Goal: Transaction & Acquisition: Purchase product/service

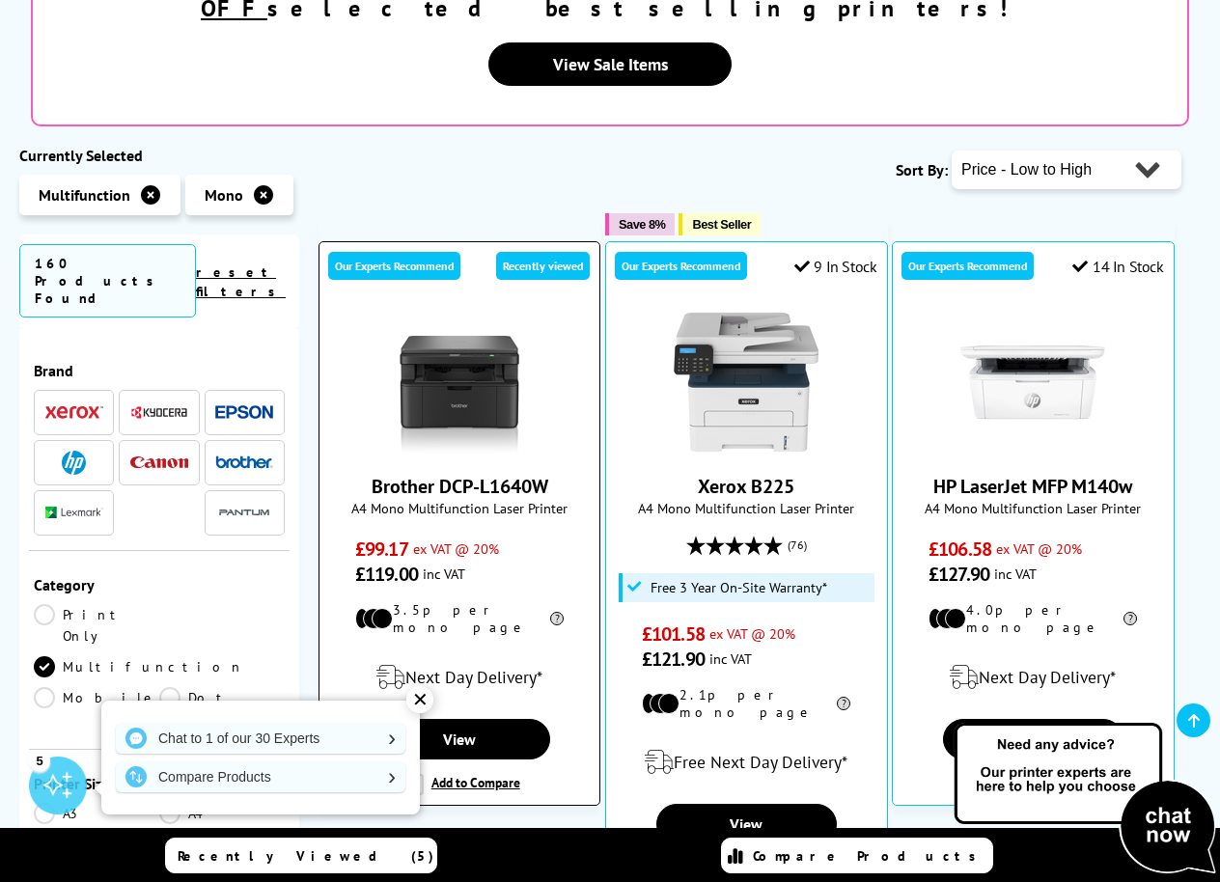
drag, startPoint x: 465, startPoint y: 416, endPoint x: 514, endPoint y: 436, distance: 53.2
click at [465, 474] on link "Brother DCP-L1640W" at bounding box center [459, 486] width 177 height 25
